Goal: Find contact information: Find contact information

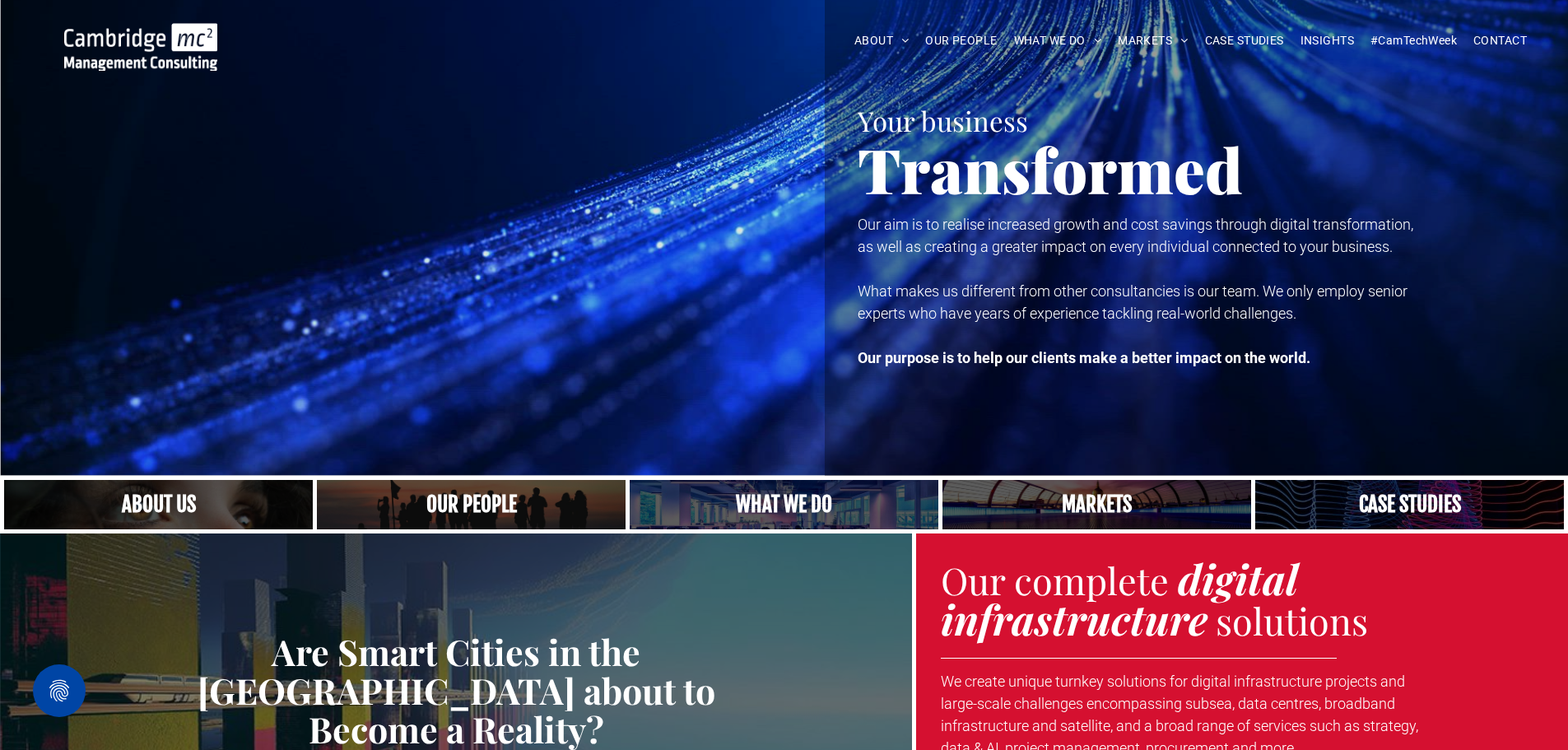
scroll to position [82, 0]
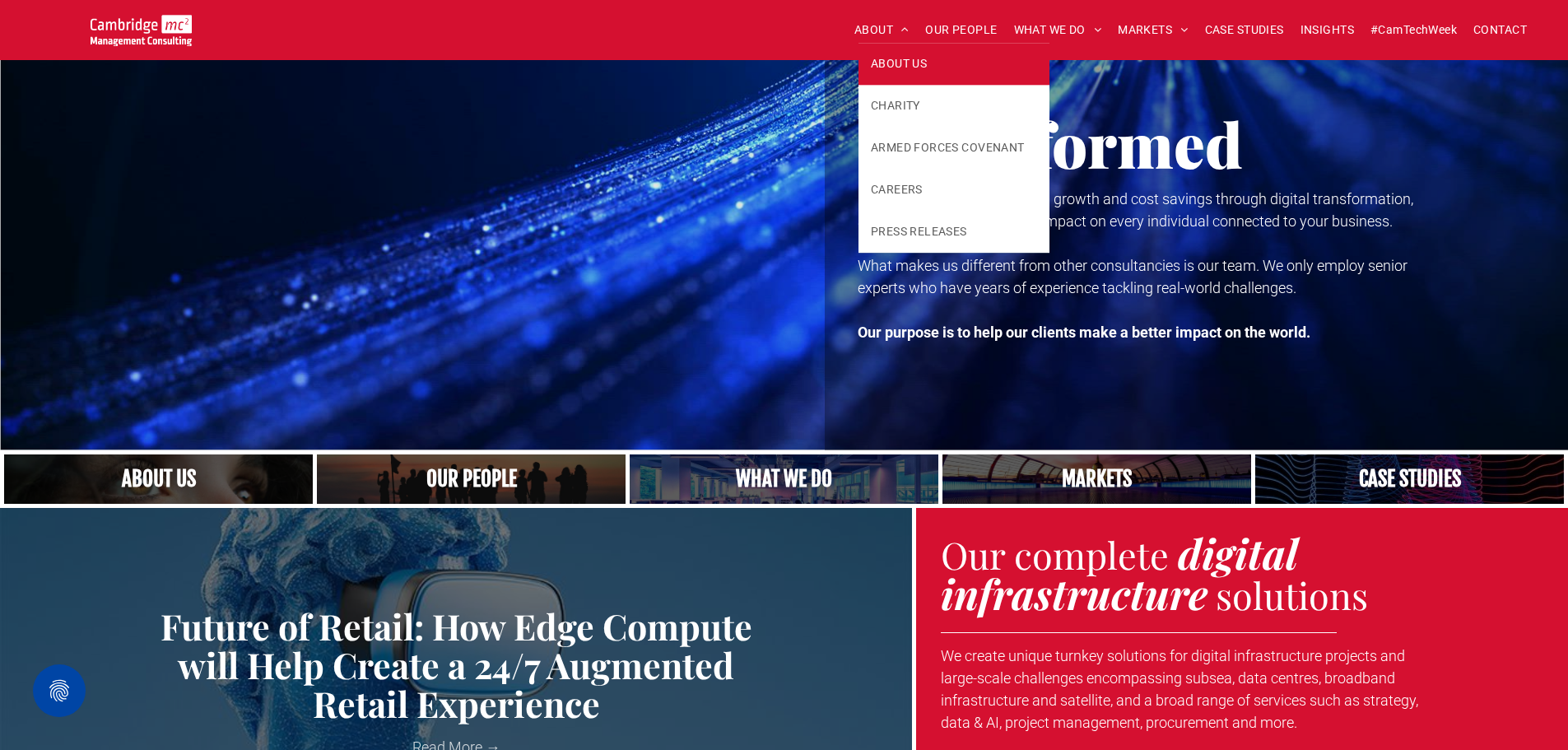
click at [875, 53] on link "ABOUT US" at bounding box center [954, 64] width 191 height 42
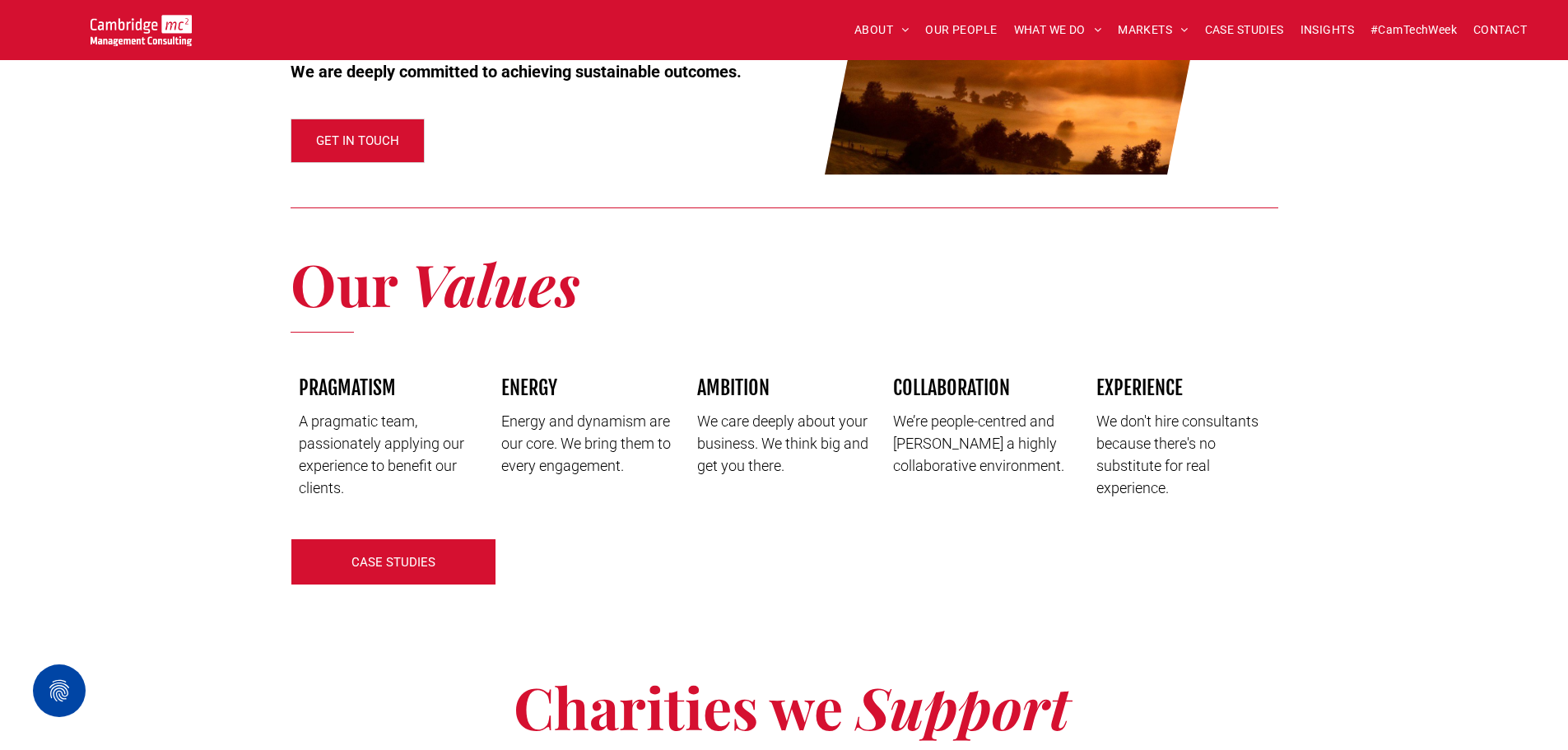
scroll to position [2140, 0]
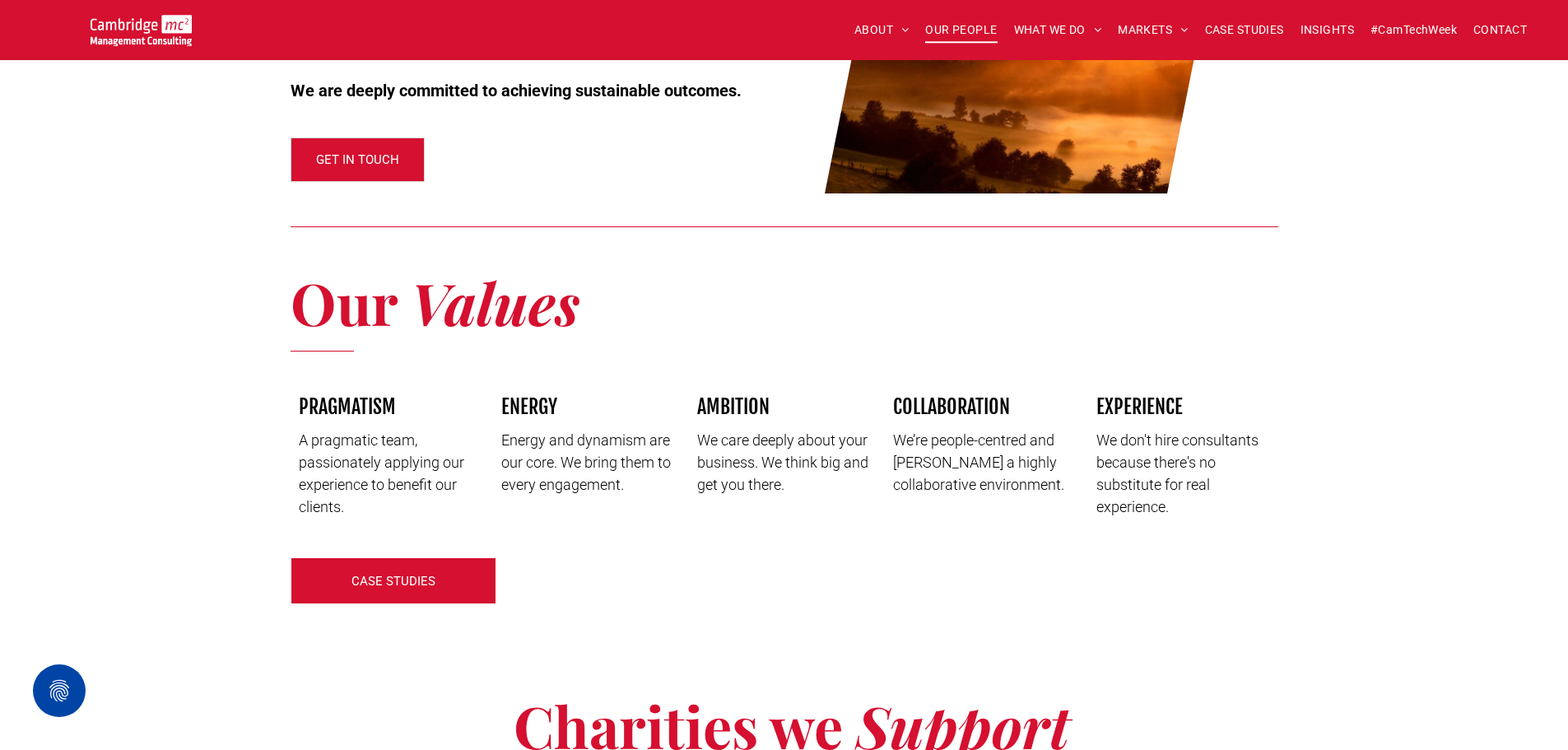
click at [937, 24] on span "OUR PEOPLE" at bounding box center [961, 30] width 71 height 26
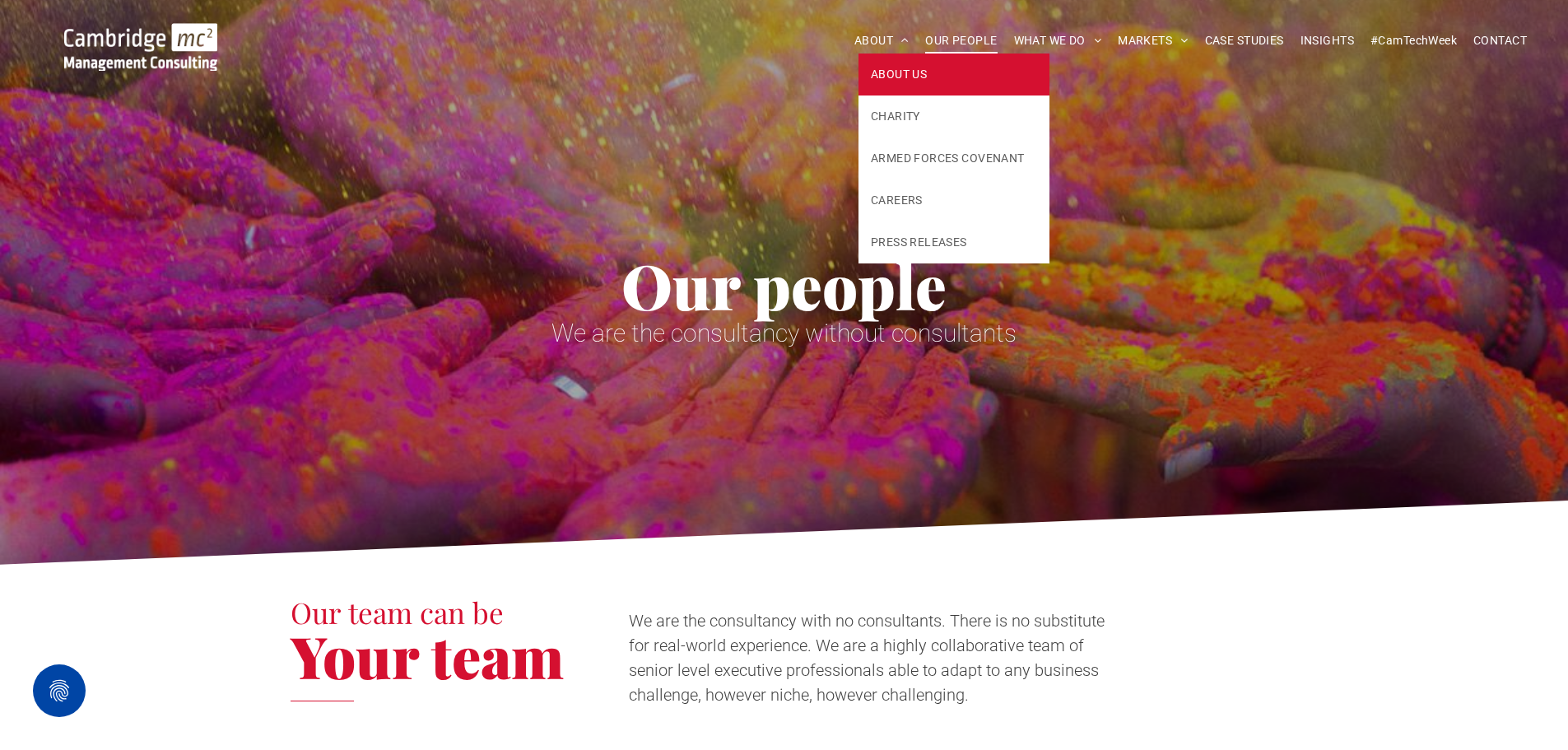
click at [889, 80] on span "ABOUT US" at bounding box center [899, 75] width 56 height 17
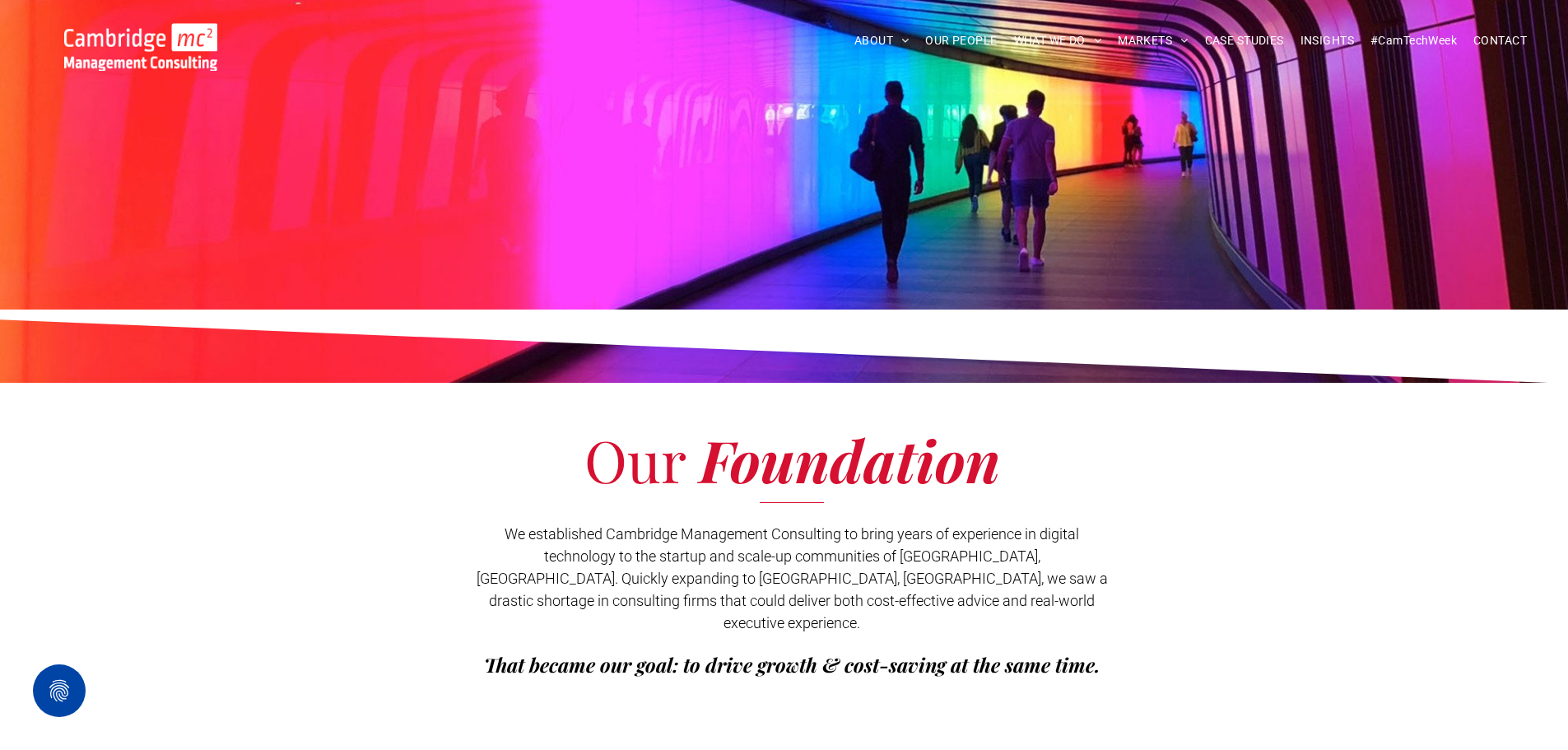
click at [1160, 68] on span "TELECOMS, MEDIA & TECHNOLOGY" at bounding box center [1237, 66] width 207 height 17
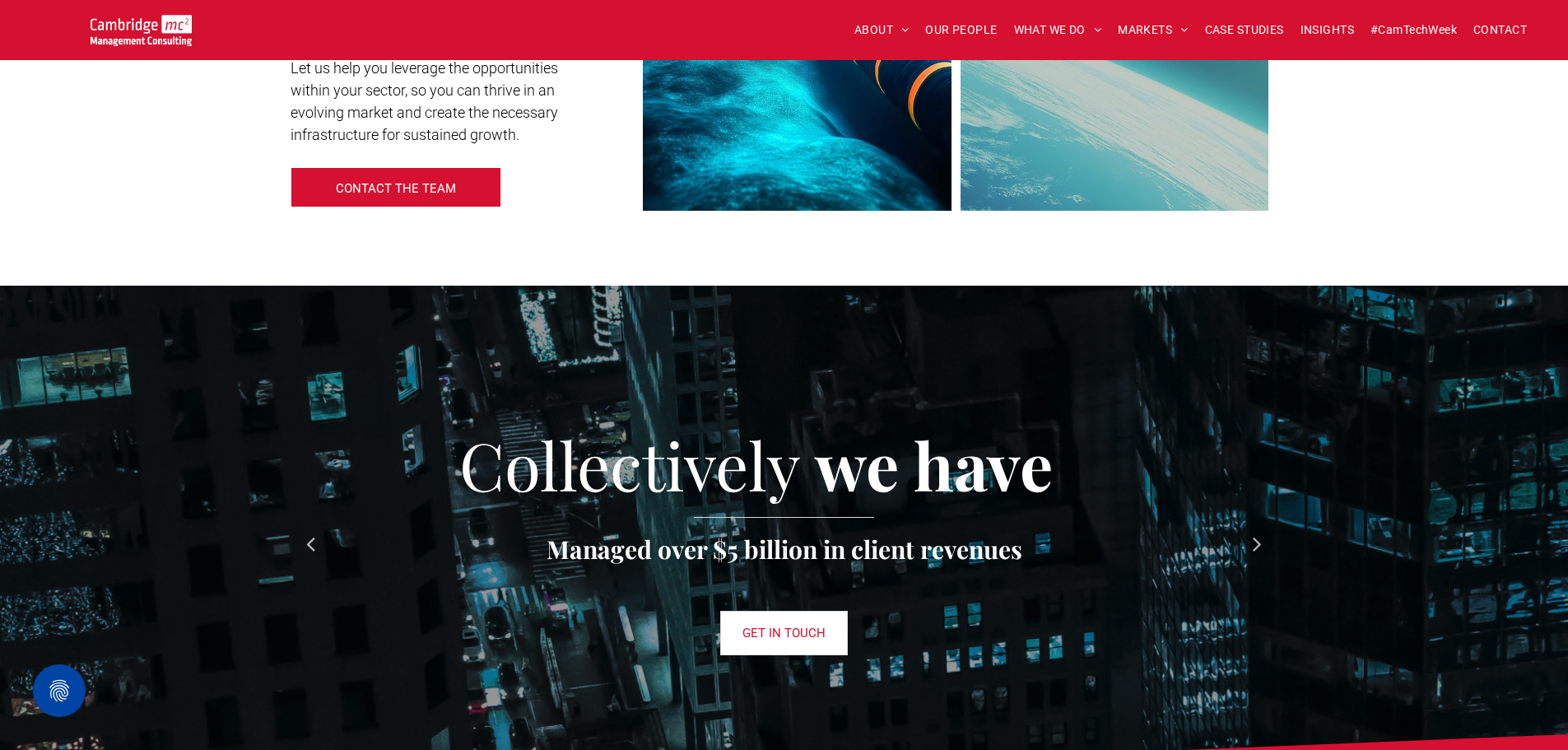
scroll to position [988, 0]
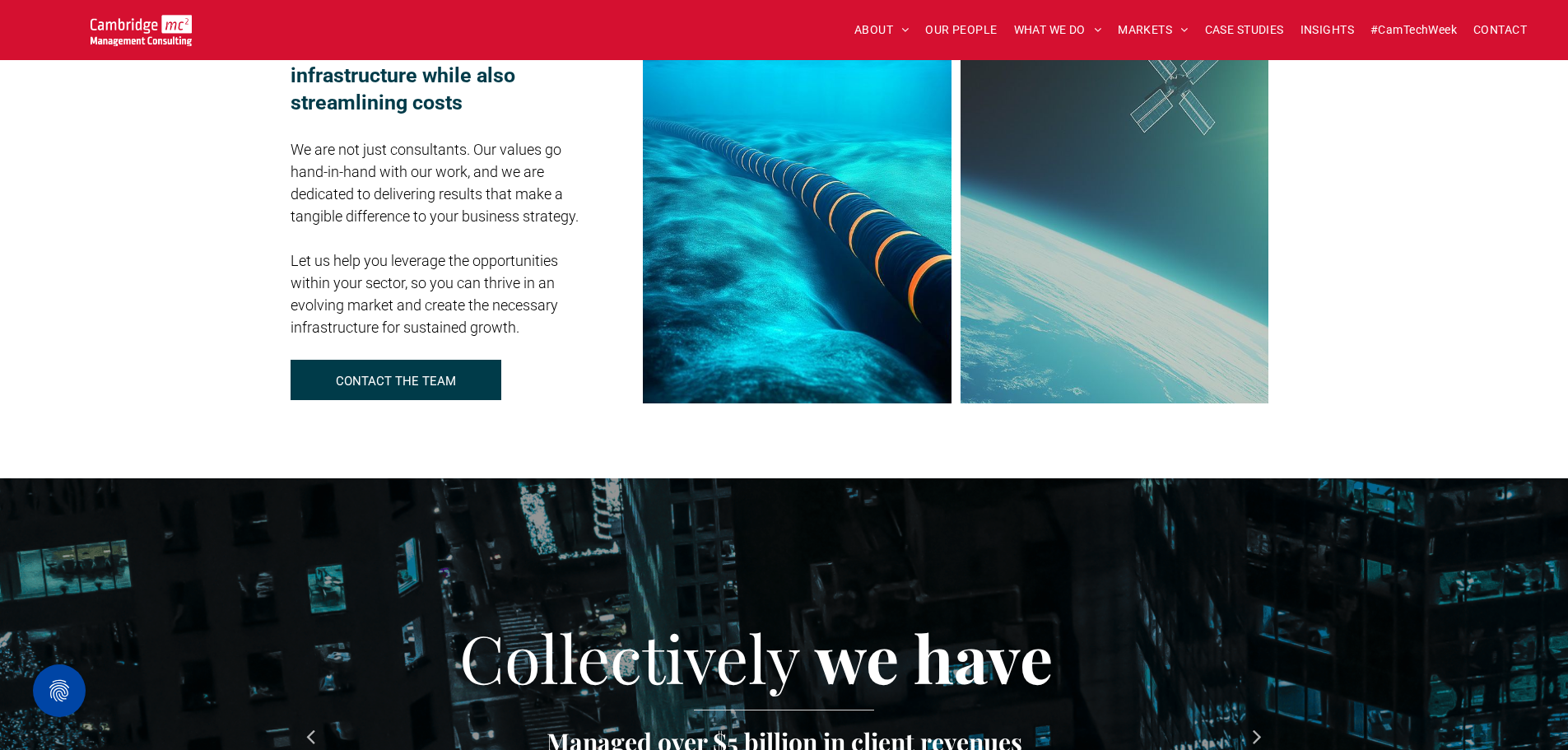
click at [412, 367] on span "CONTACT THE TEAM" at bounding box center [396, 381] width 120 height 41
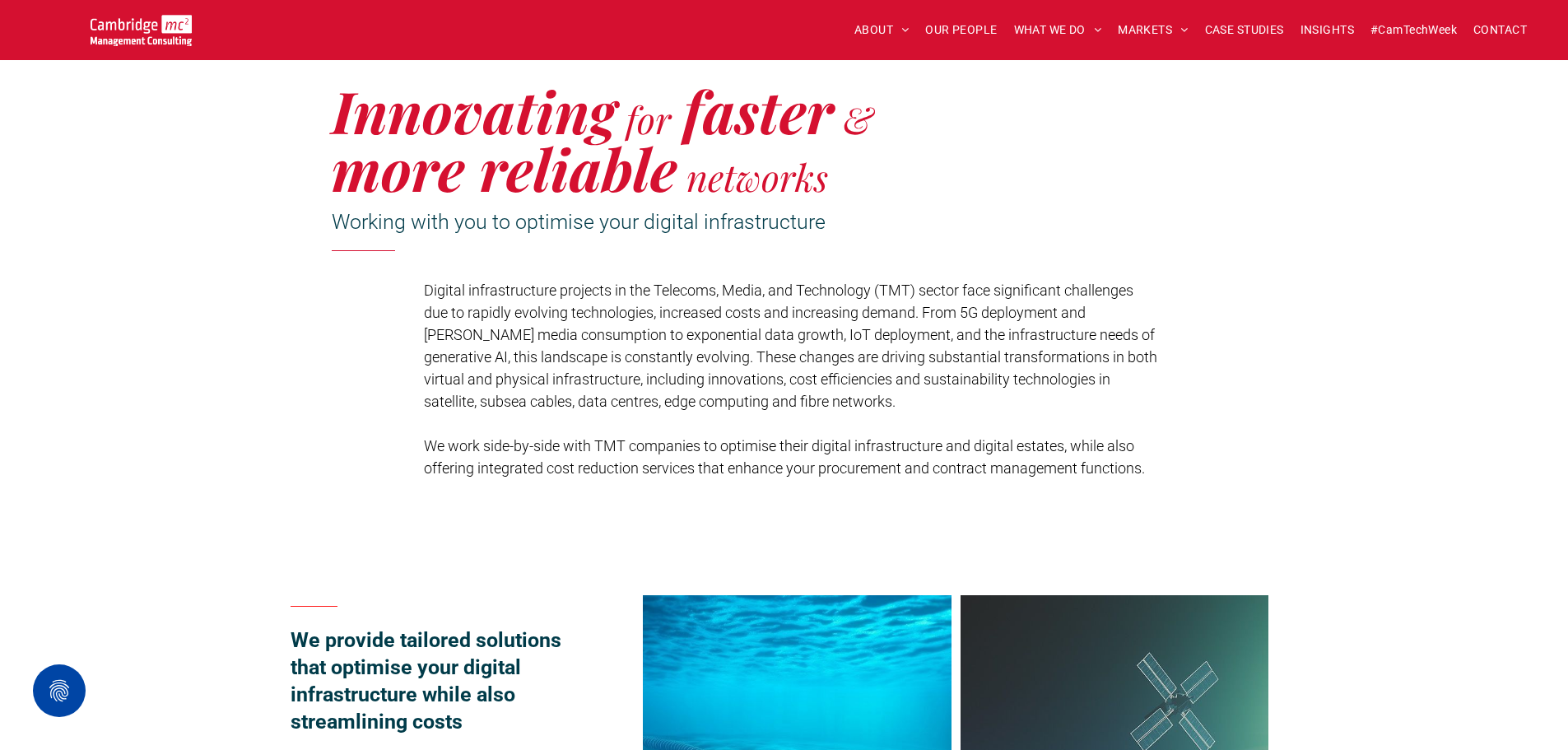
scroll to position [329, 0]
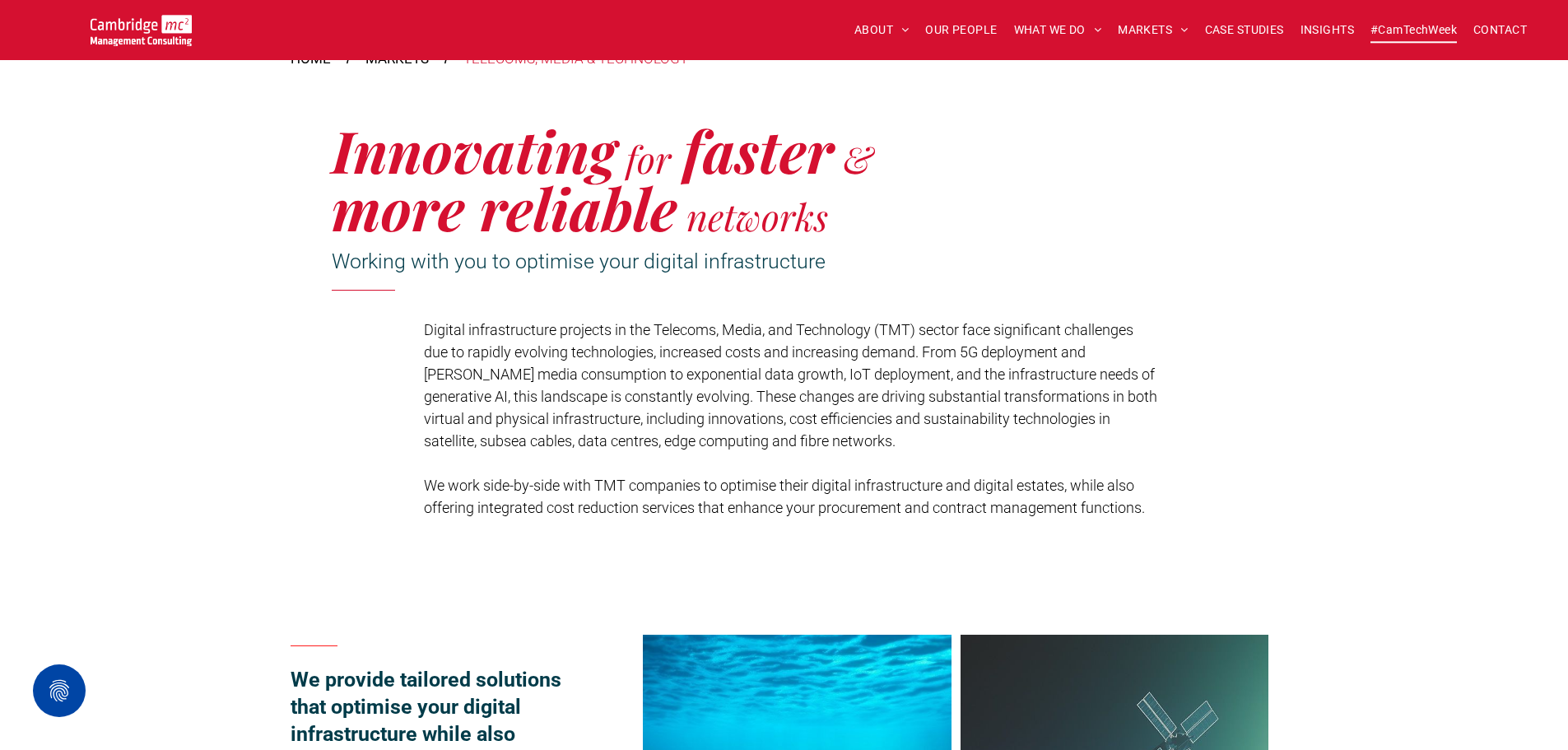
click at [1405, 30] on span "#CamTechWeek" at bounding box center [1413, 30] width 87 height 26
